Goal: Check status

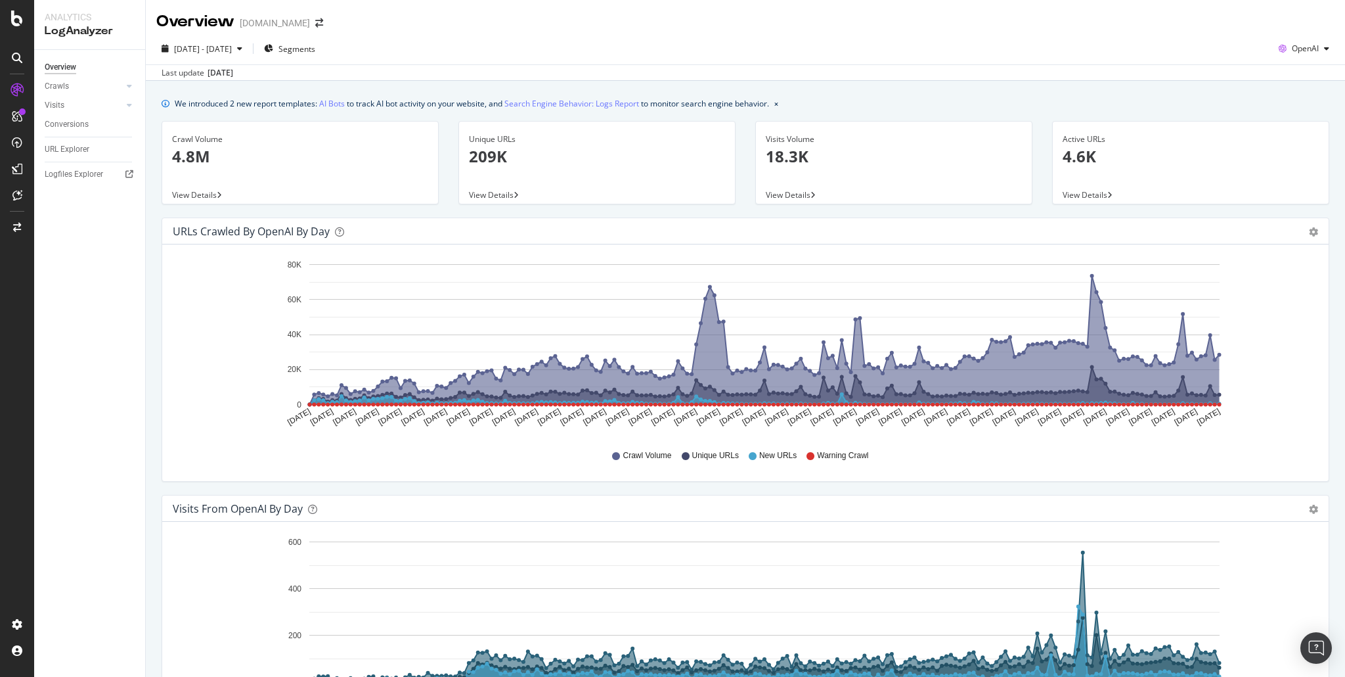
scroll to position [625, 0]
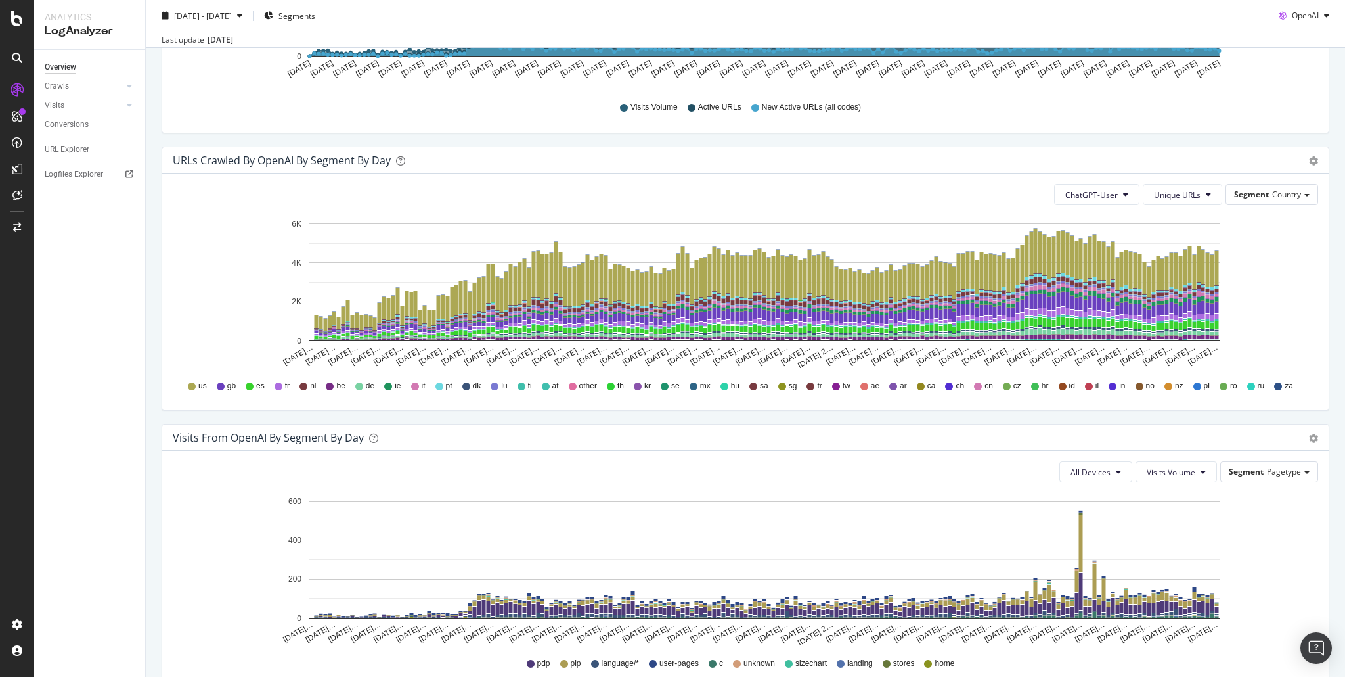
click at [899, 411] on div "URLs Crawled by OpenAI By Segment By Day Timeline (by Value) Table ChatGPT-User…" at bounding box center [746, 284] width 1188 height 277
click at [178, 414] on div "URLs Crawled by OpenAI By Segment By Day Timeline (by Value) Table ChatGPT-User…" at bounding box center [746, 284] width 1188 height 277
click at [299, 412] on div "URLs Crawled by OpenAI By Segment By Day Timeline (by Value) Table ChatGPT-User…" at bounding box center [746, 284] width 1188 height 277
click at [280, 412] on div "URLs Crawled by OpenAI By Segment By Day Timeline (by Value) Table ChatGPT-User…" at bounding box center [746, 284] width 1188 height 277
click at [567, 414] on div "URLs Crawled by OpenAI By Segment By Day Timeline (by Value) Table ChatGPT-User…" at bounding box center [746, 284] width 1188 height 277
